Goal: Information Seeking & Learning: Learn about a topic

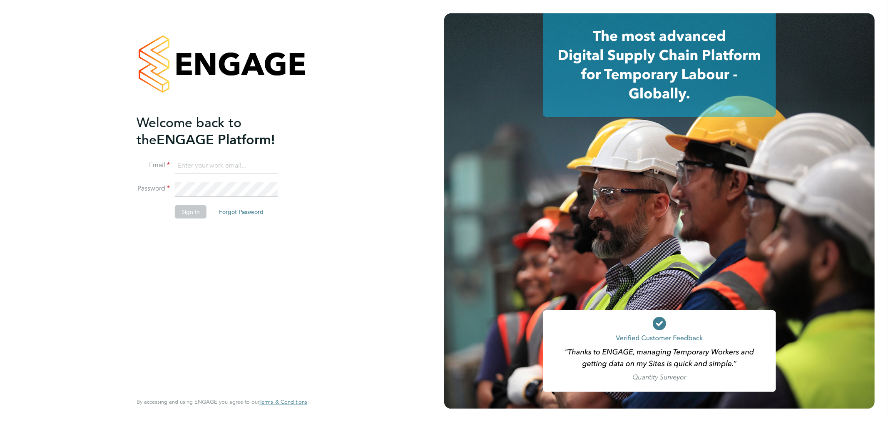
type input "info@cbwstaffingsolutions.com"
click at [202, 209] on button "Sign In" at bounding box center [191, 211] width 32 height 13
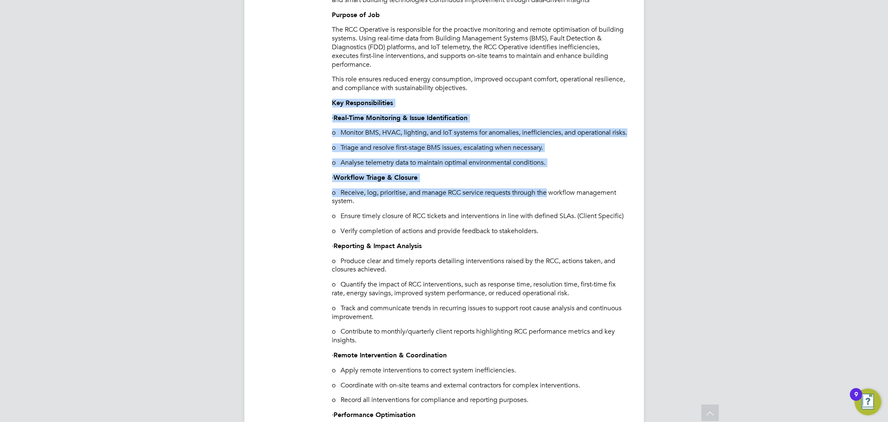
drag, startPoint x: 329, startPoint y: 112, endPoint x: 539, endPoint y: 195, distance: 225.5
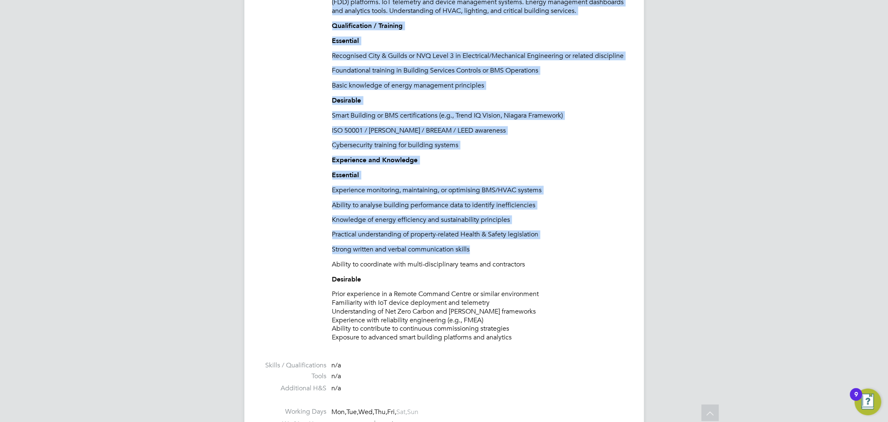
scroll to position [1110, 0]
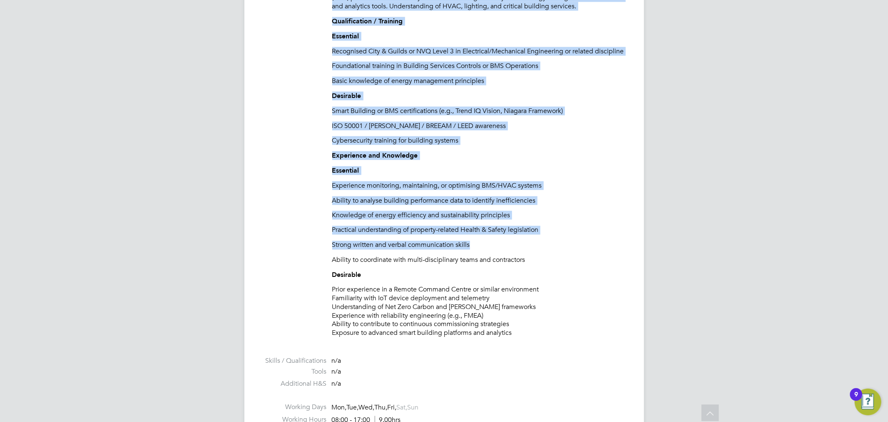
drag, startPoint x: 327, startPoint y: 23, endPoint x: 553, endPoint y: 362, distance: 406.6
copy div "Loremip do Sit Ame CON Adipiscin el seddoeiusmo tem inc utlaboree doloremagn al…"
click at [506, 100] on p "Desirable" at bounding box center [479, 96] width 295 height 9
drag, startPoint x: 334, startPoint y: 128, endPoint x: 555, endPoint y: 357, distance: 318.4
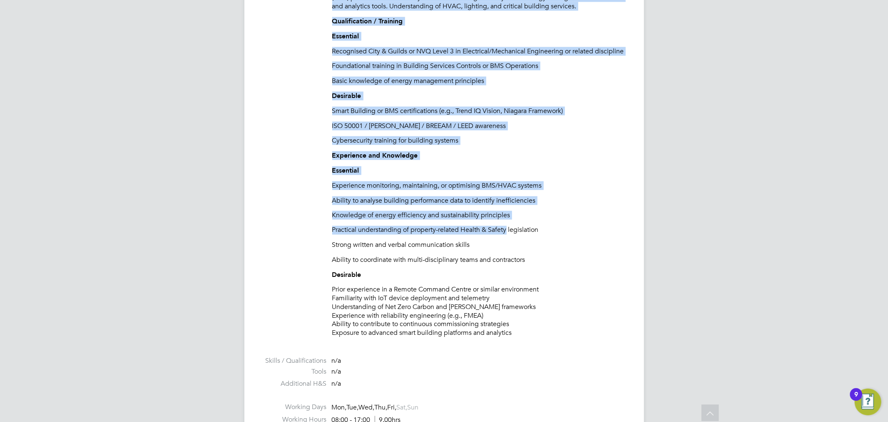
copy div "The BGIS Remote Command Centre (RCC) is a technology-driven hub that leverages …"
click at [528, 85] on p "Basic knowledge of energy management principles" at bounding box center [479, 81] width 295 height 9
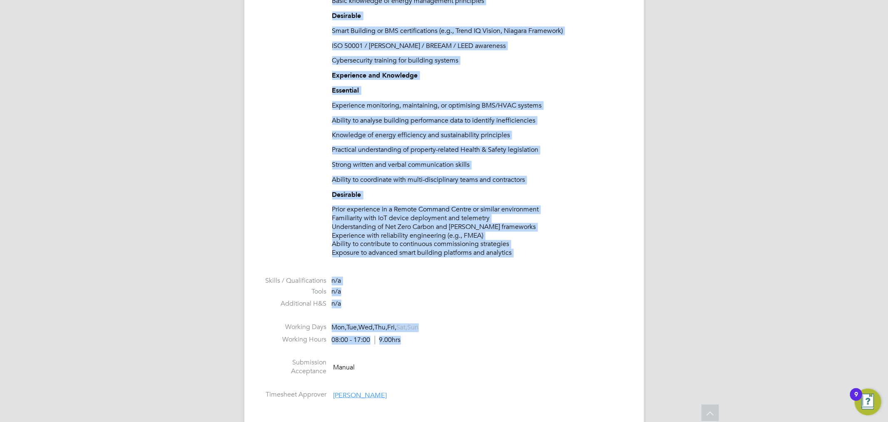
scroll to position [1296, 0]
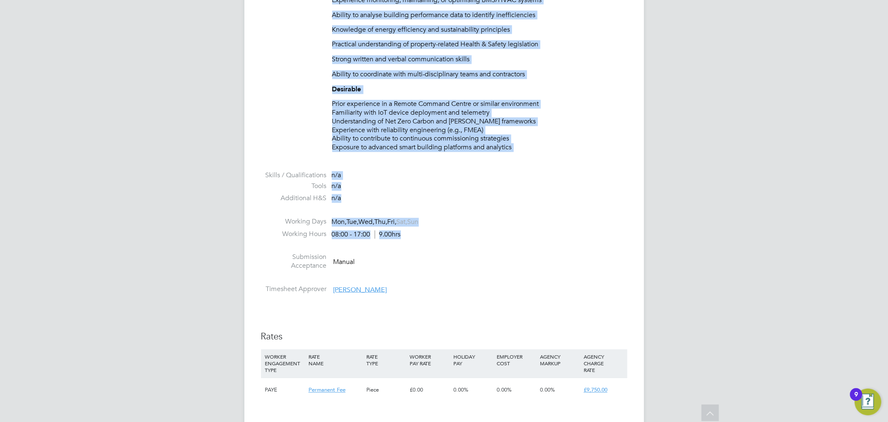
drag, startPoint x: 332, startPoint y: 218, endPoint x: 563, endPoint y: 178, distance: 234.3
copy div "The BGIS Remote Command Centre (RCC) is a technology-driven hub that leverages …"
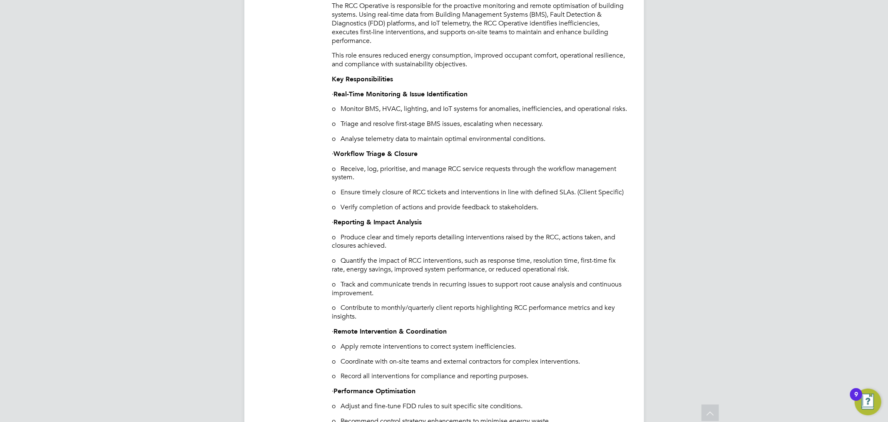
drag, startPoint x: 593, startPoint y: 184, endPoint x: 598, endPoint y: 155, distance: 29.2
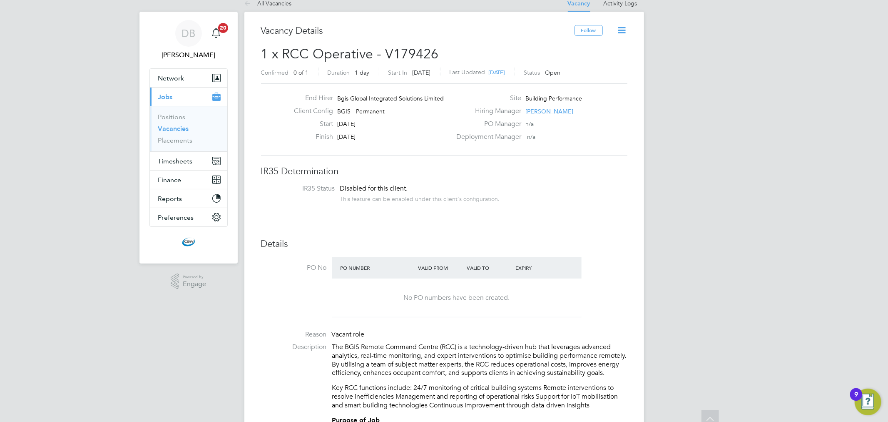
scroll to position [0, 0]
